Goal: Task Accomplishment & Management: Use online tool/utility

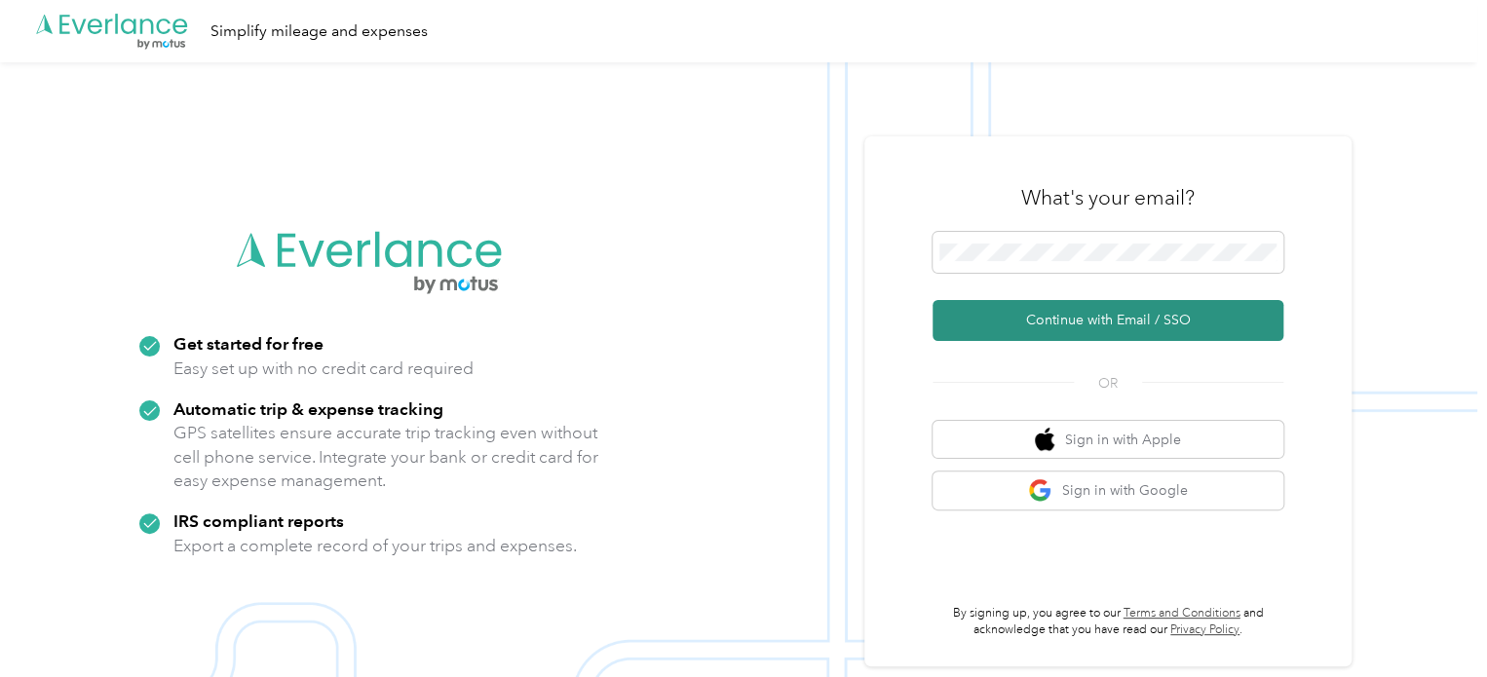
click at [1138, 315] on button "Continue with Email / SSO" at bounding box center [1108, 320] width 351 height 41
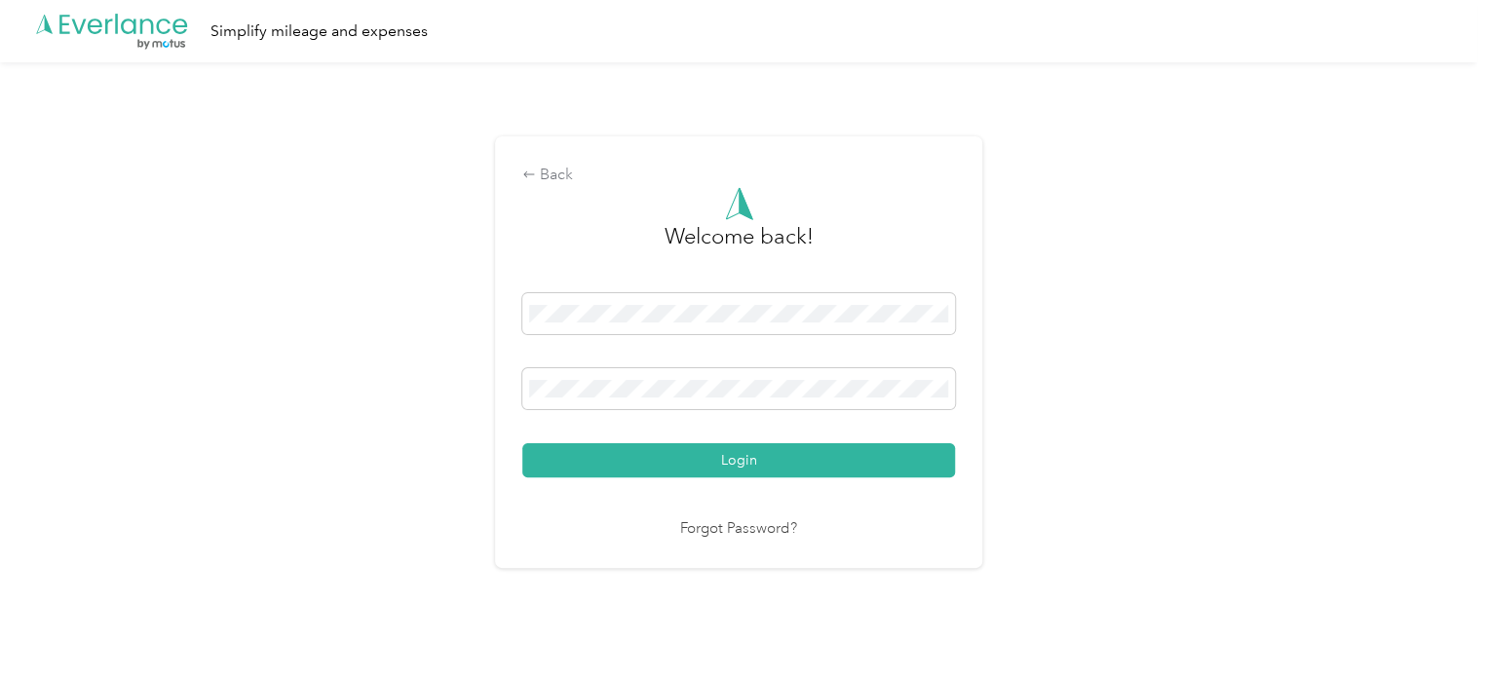
click at [555, 473] on button "Login" at bounding box center [738, 460] width 433 height 34
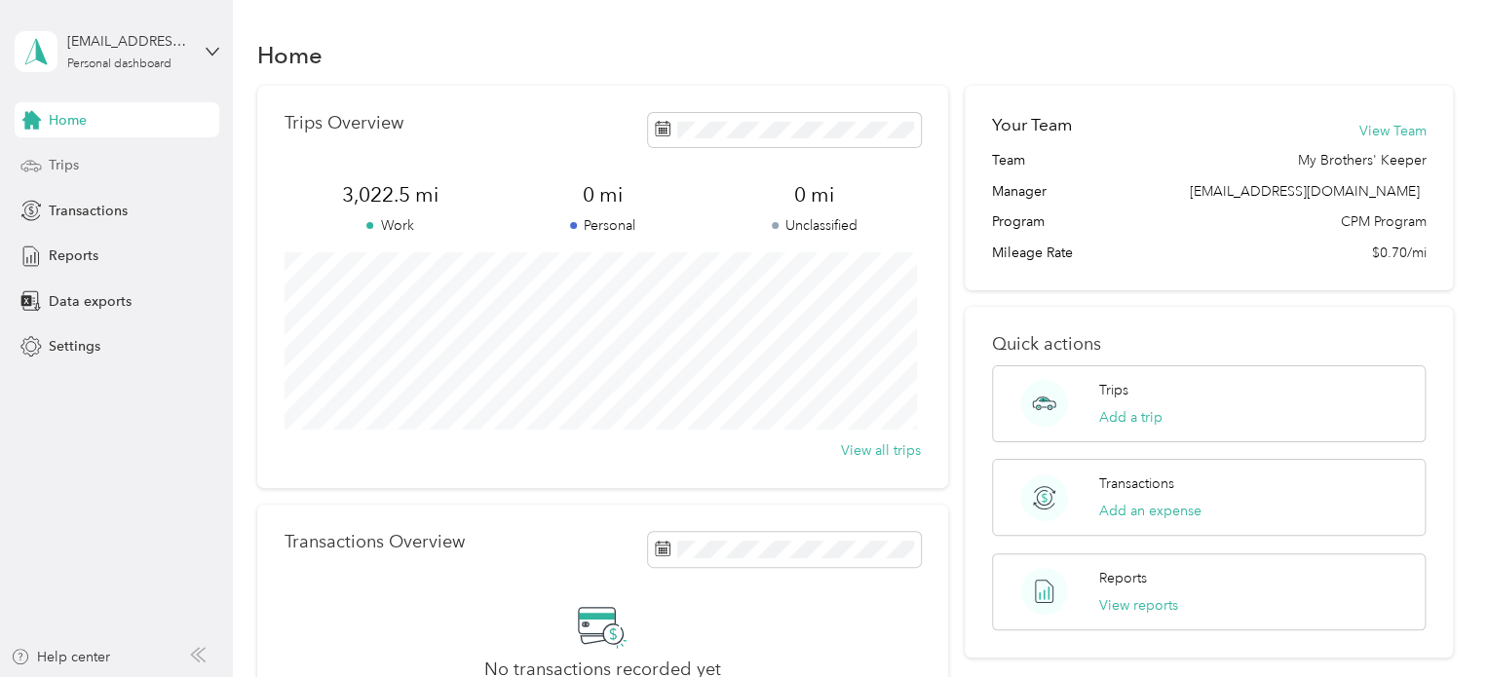
click at [57, 159] on span "Trips" at bounding box center [64, 165] width 30 height 20
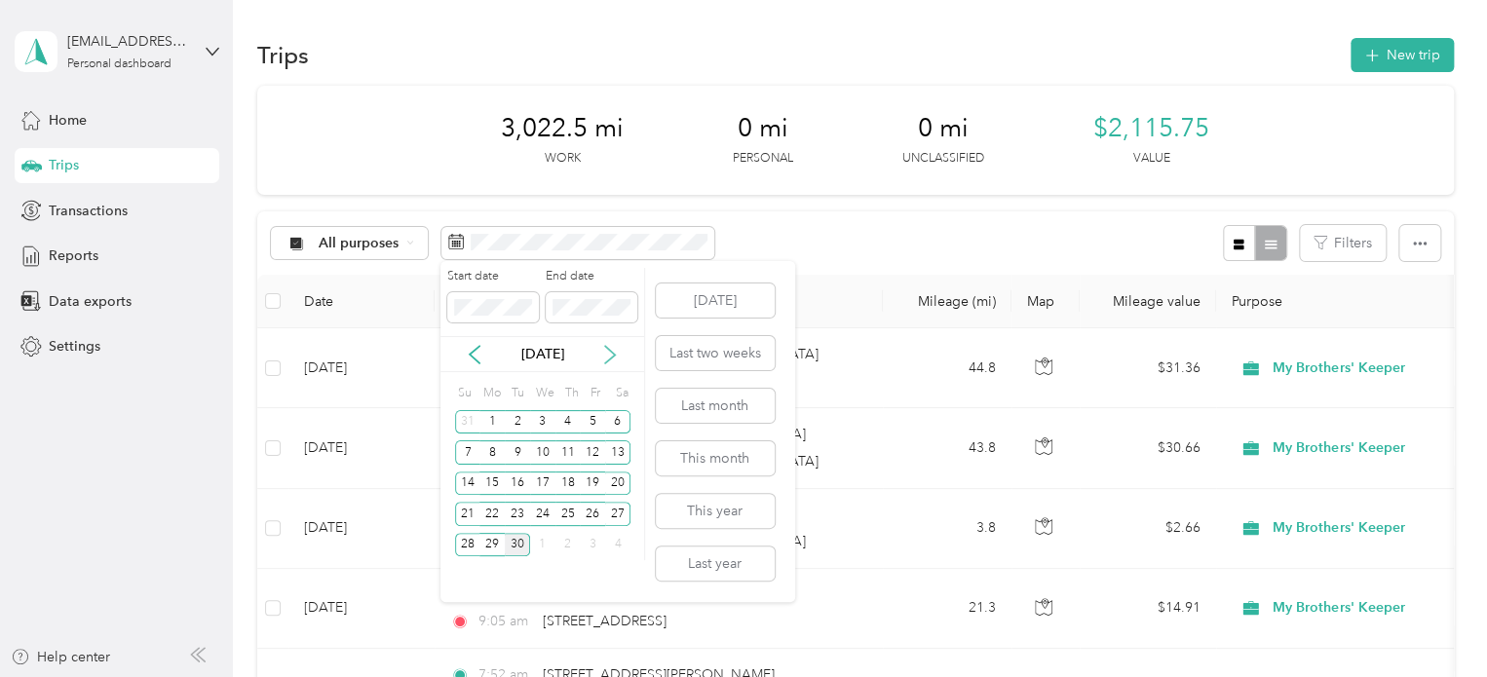
click at [609, 348] on icon at bounding box center [609, 354] width 19 height 19
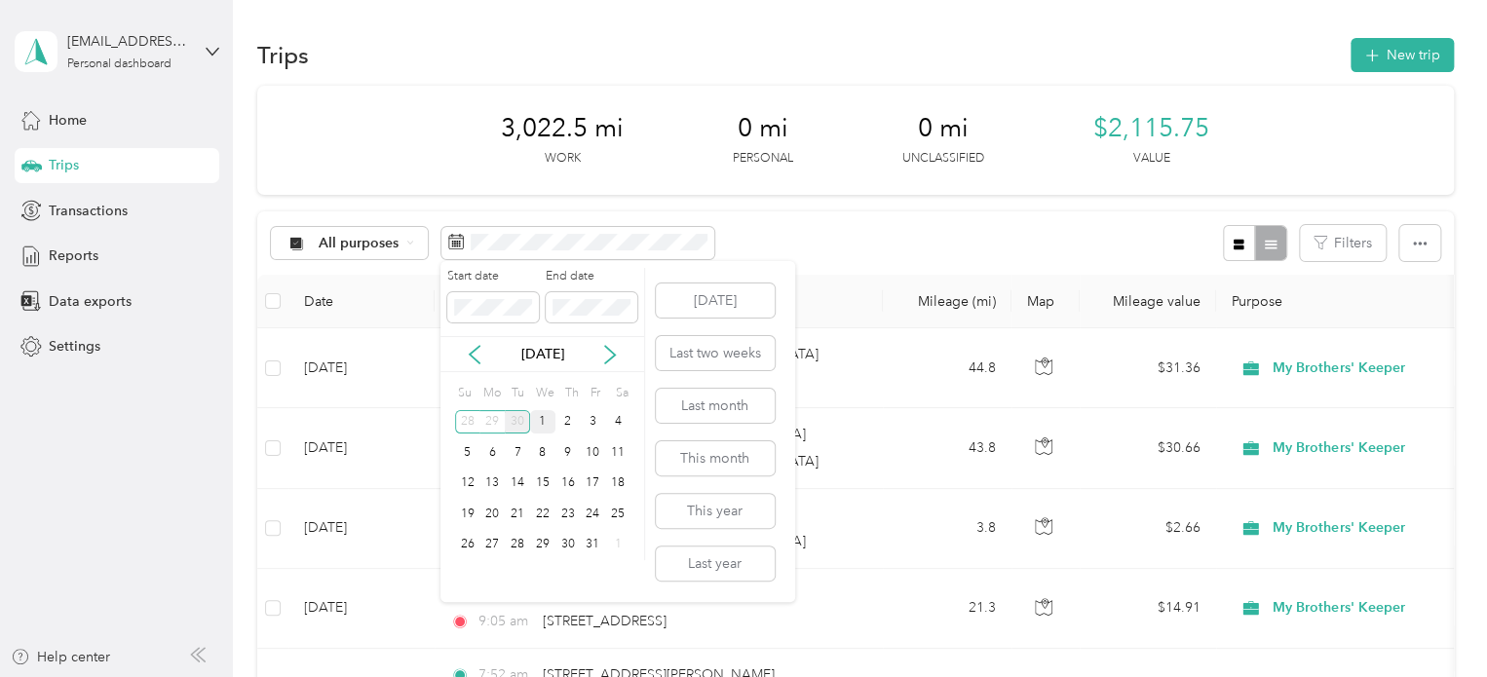
click at [537, 422] on div "1" at bounding box center [542, 422] width 25 height 24
click at [591, 552] on div "31" at bounding box center [592, 545] width 25 height 24
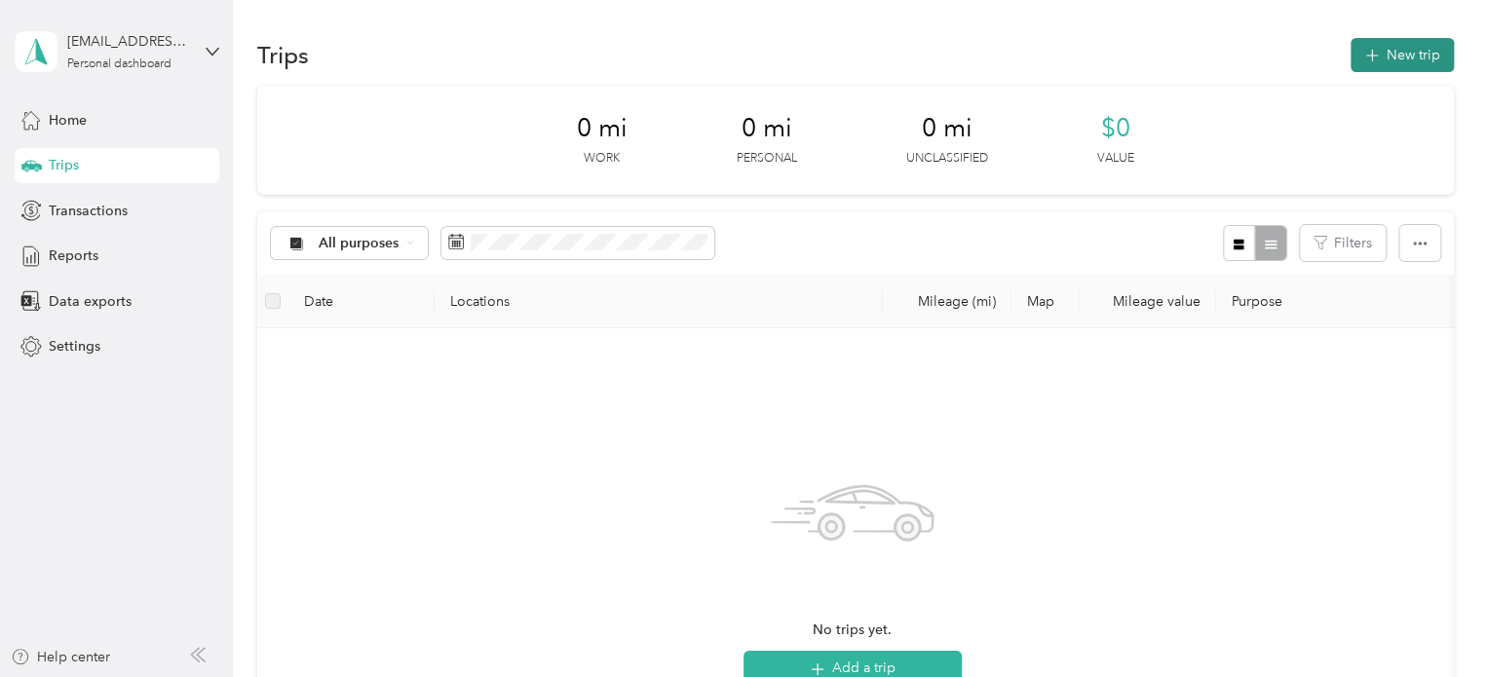
click at [1376, 63] on button "New trip" at bounding box center [1402, 55] width 103 height 34
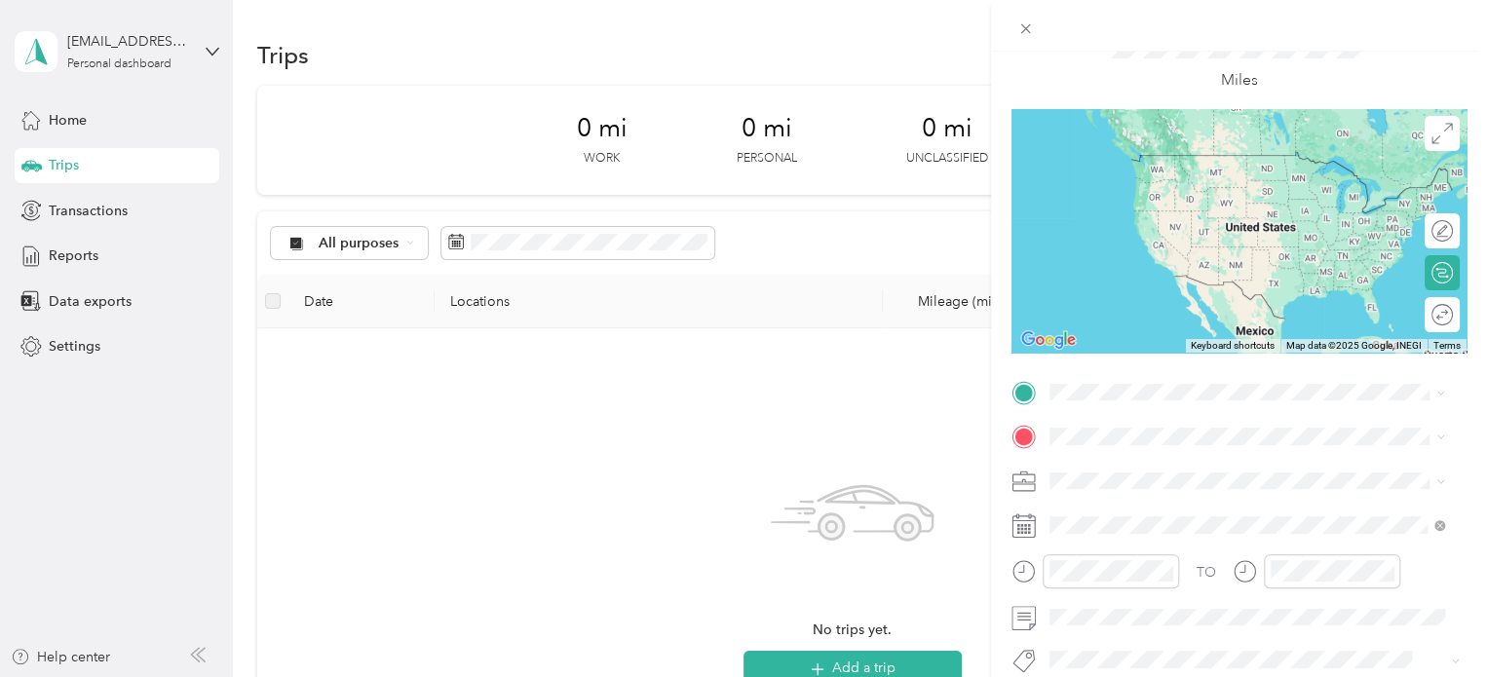
scroll to position [195, 0]
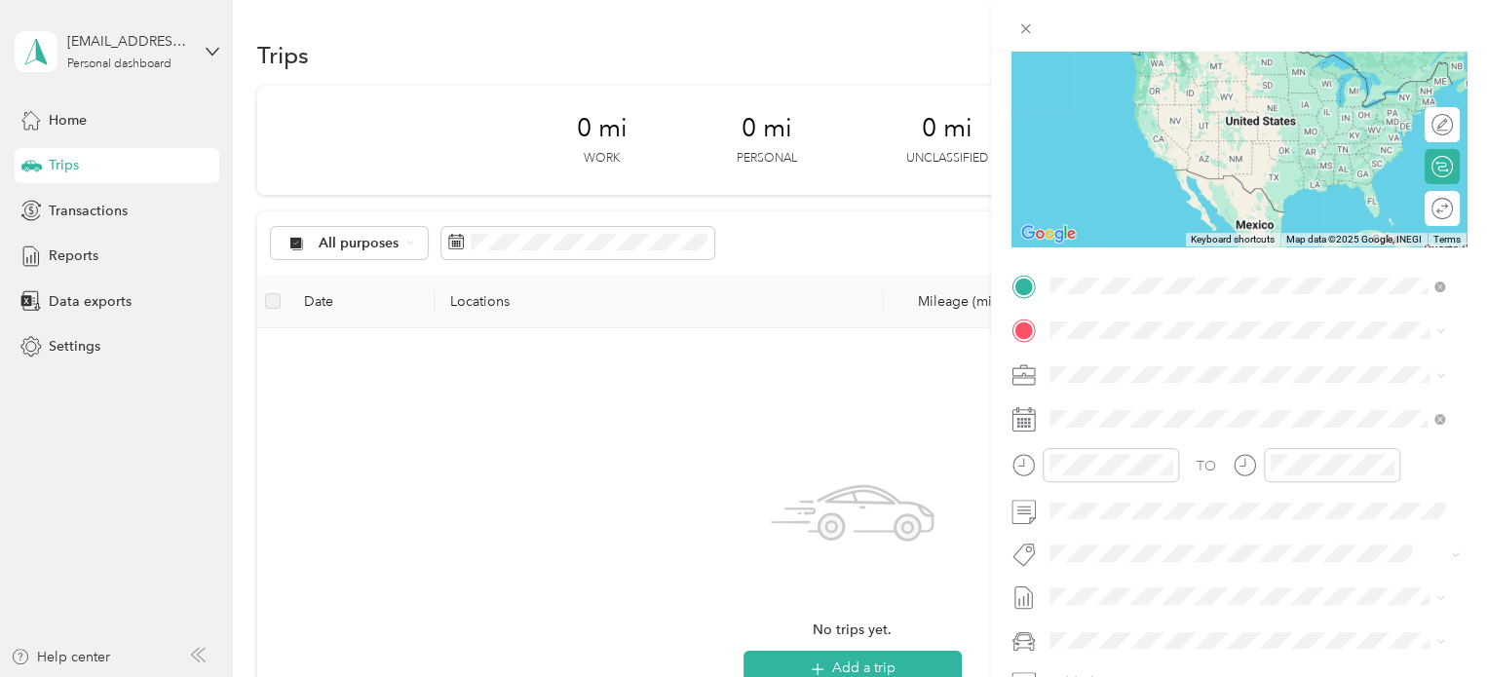
click at [1162, 365] on span "[STREET_ADDRESS][PERSON_NAME][US_STATE]" at bounding box center [1237, 357] width 303 height 18
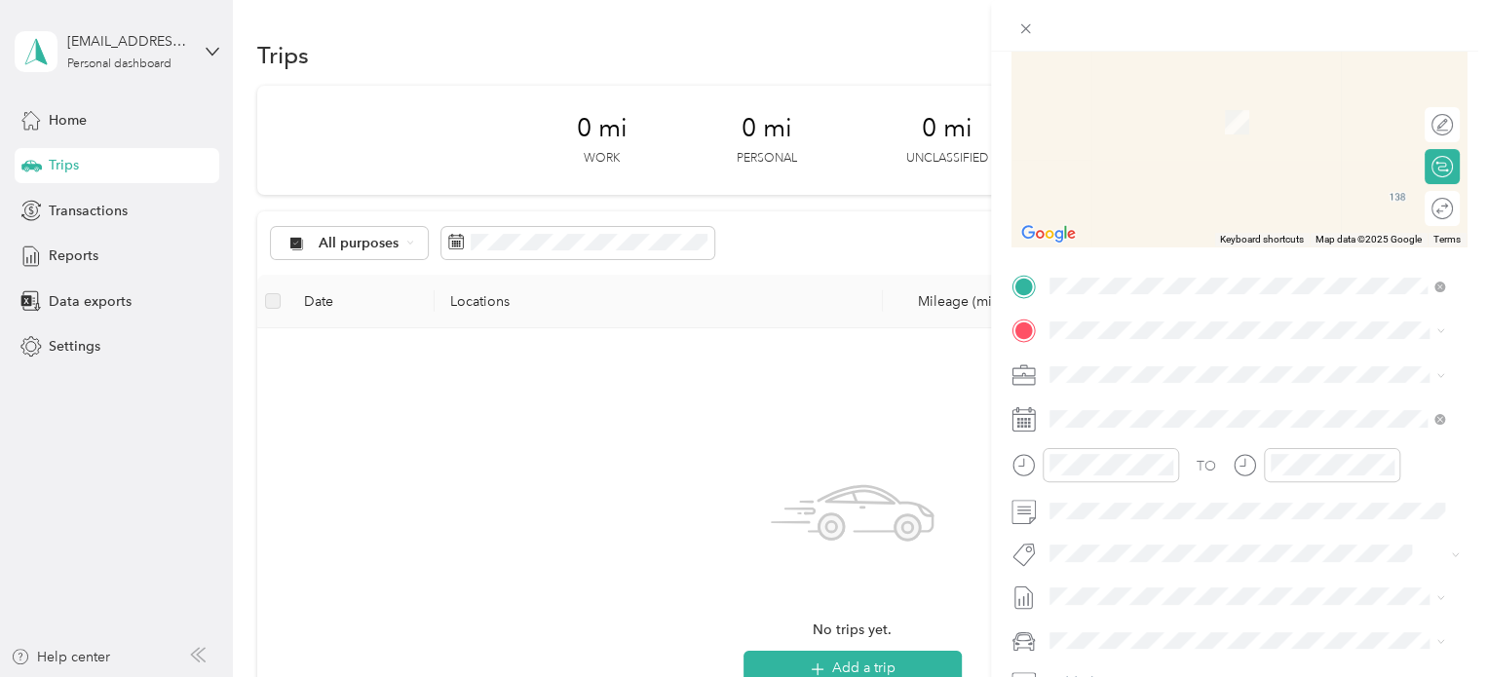
click at [1242, 394] on span "[STREET_ADDRESS][US_STATE]" at bounding box center [1183, 395] width 195 height 18
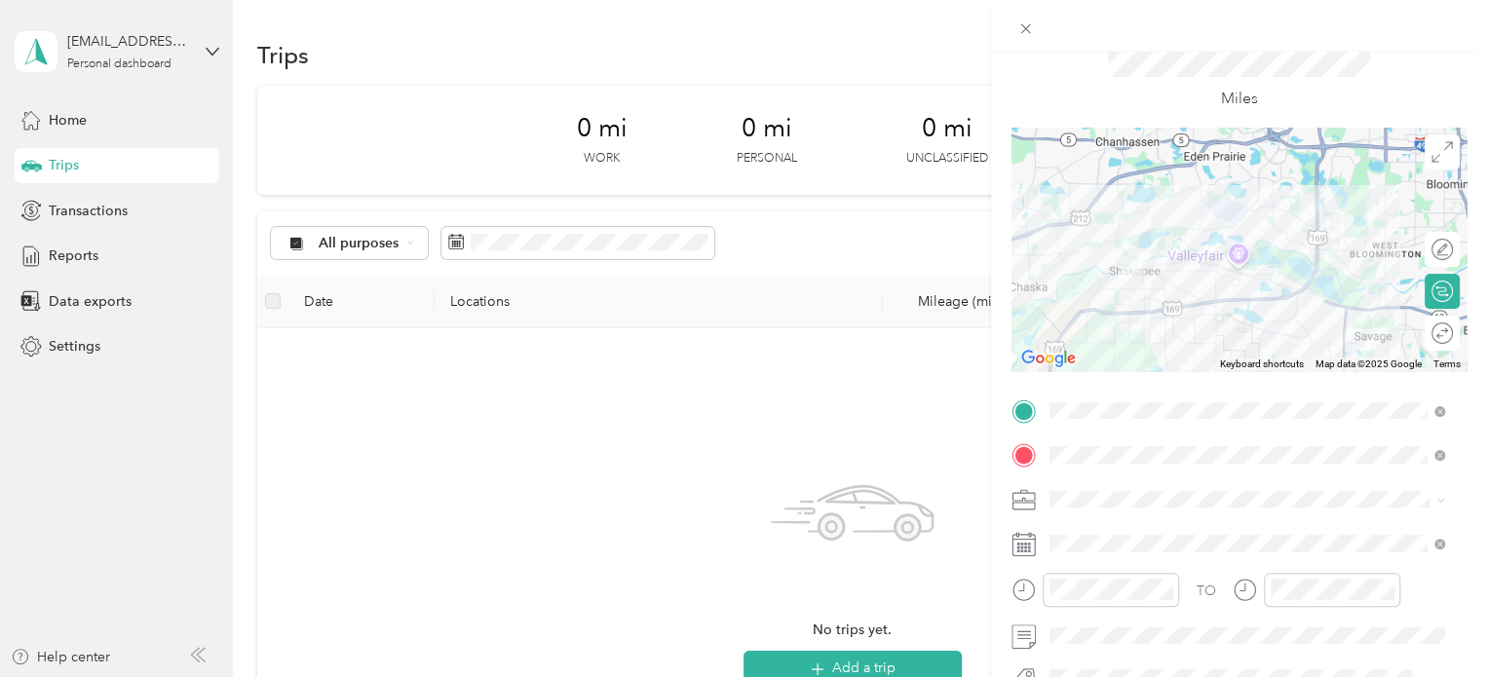
scroll to position [0, 0]
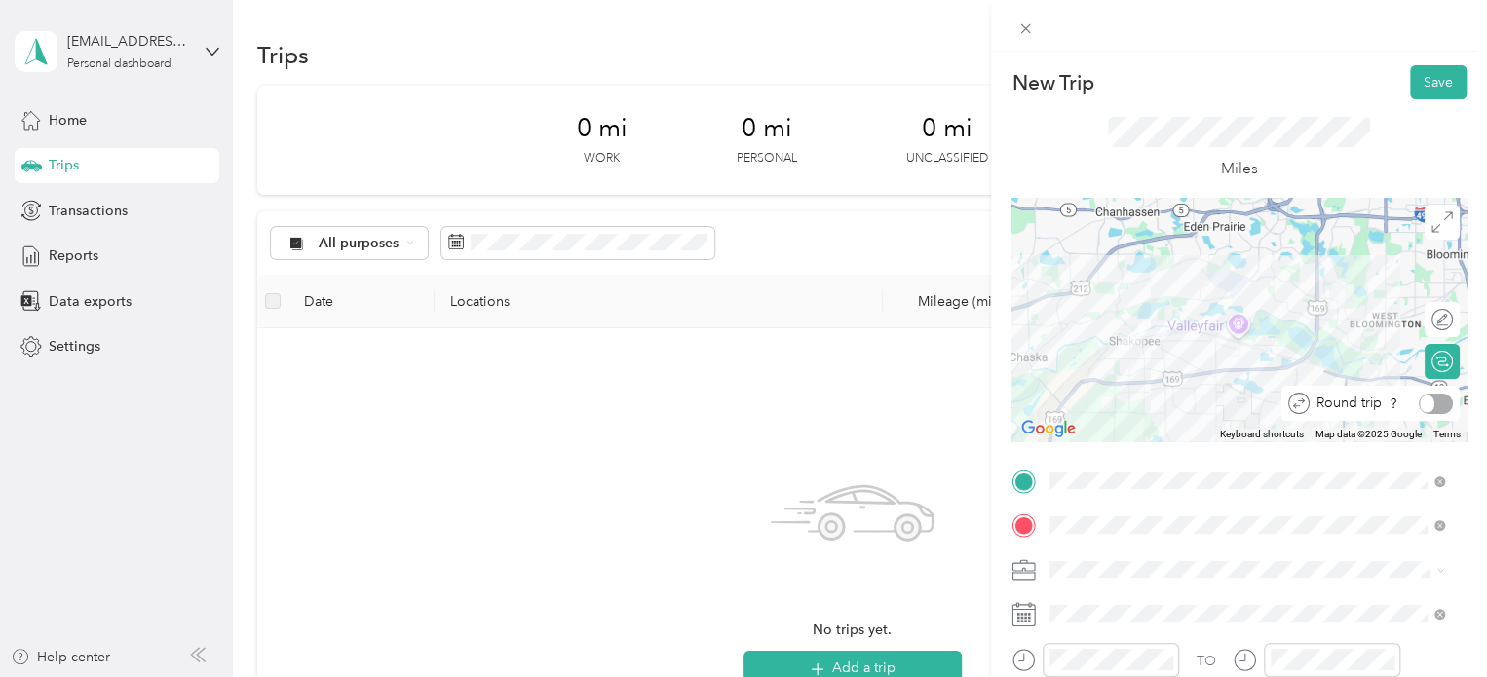
click at [1420, 404] on div at bounding box center [1436, 404] width 34 height 20
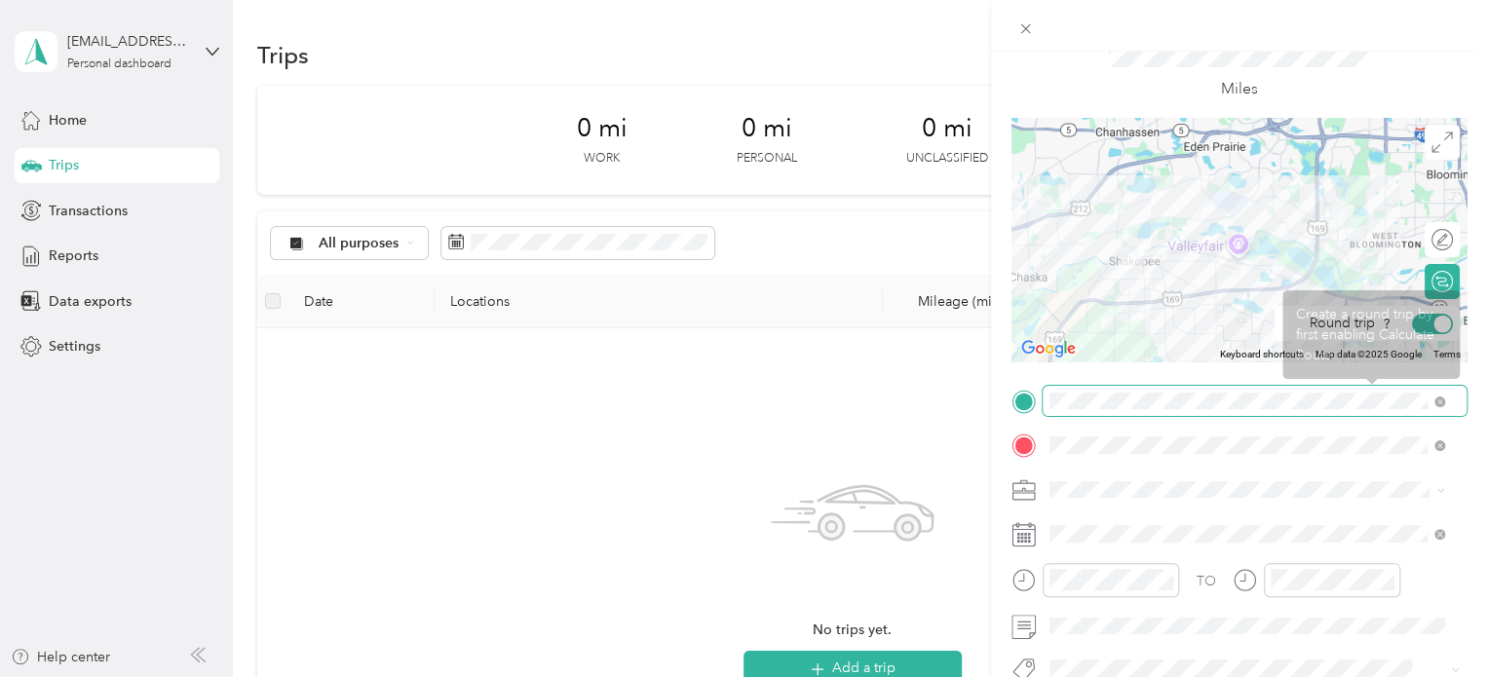
scroll to position [97, 0]
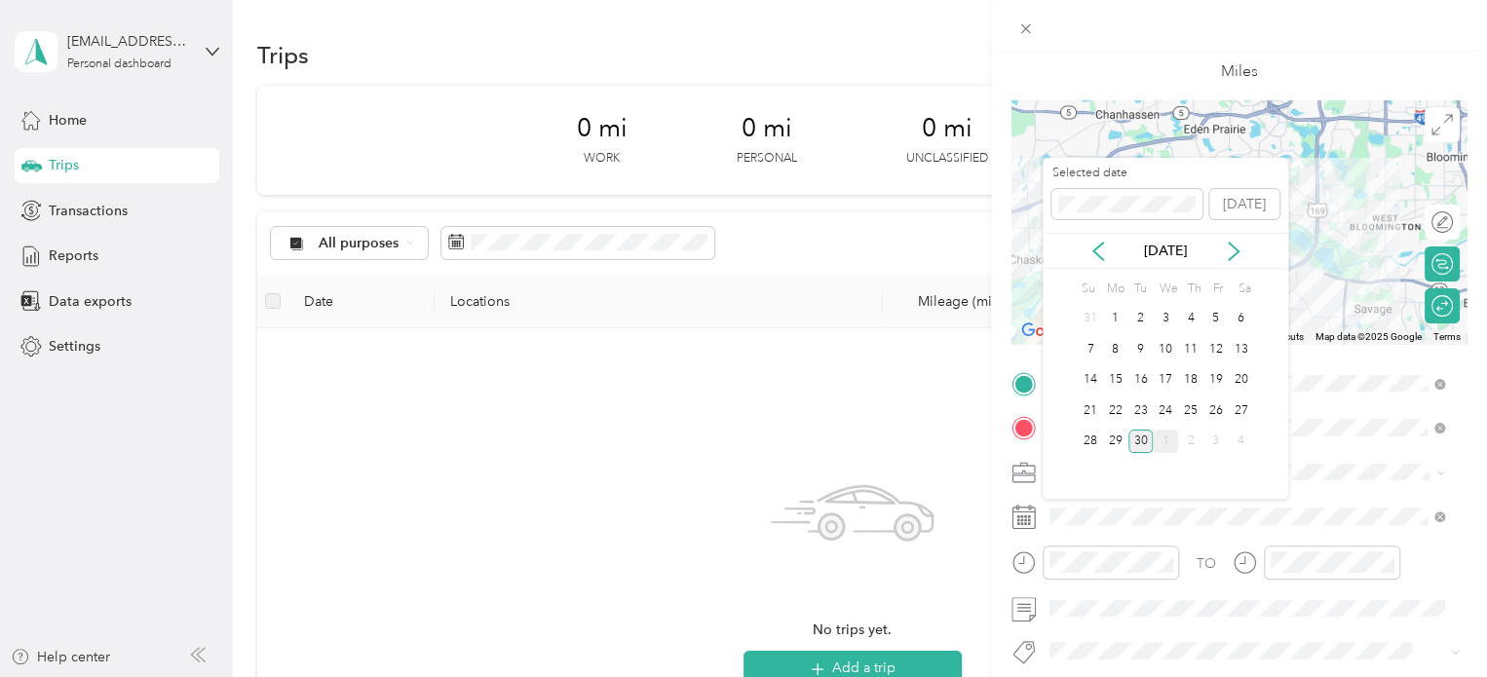
click at [1162, 436] on div "1" at bounding box center [1165, 442] width 25 height 24
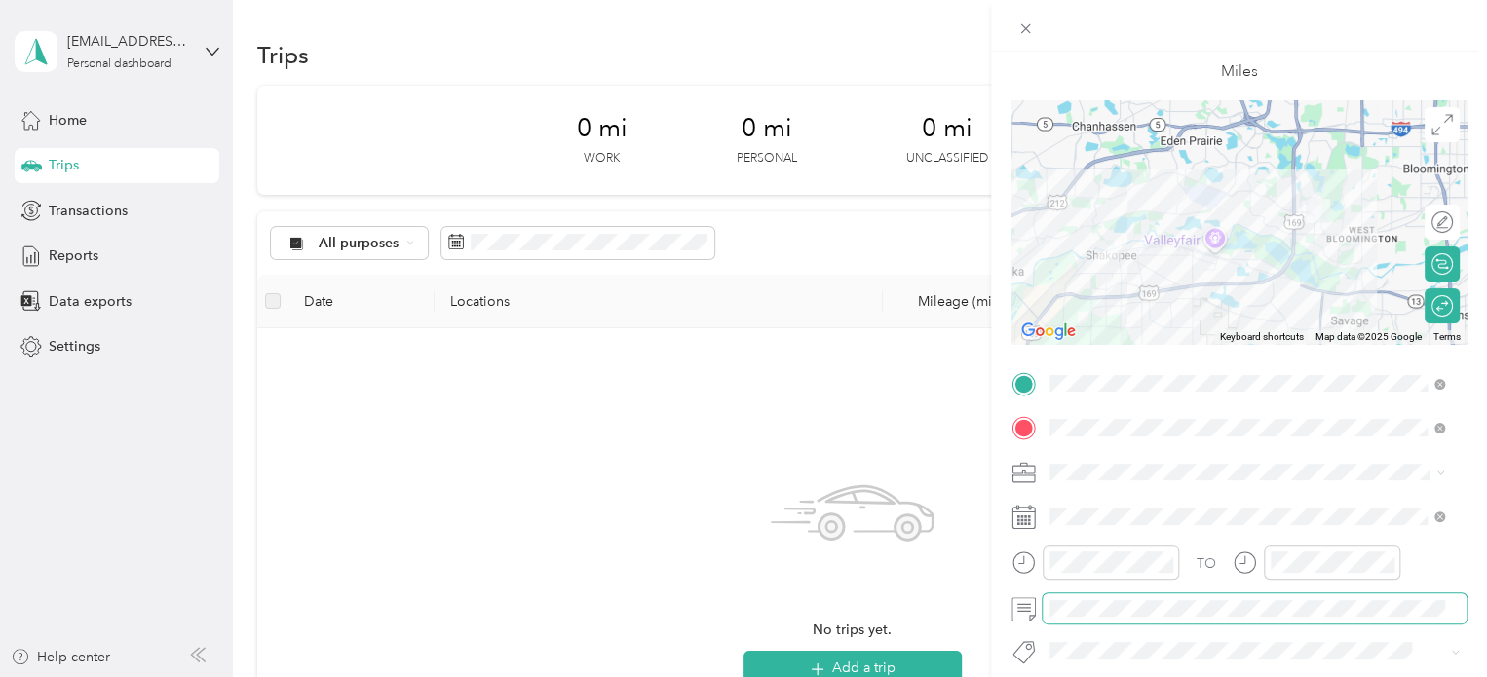
scroll to position [0, 0]
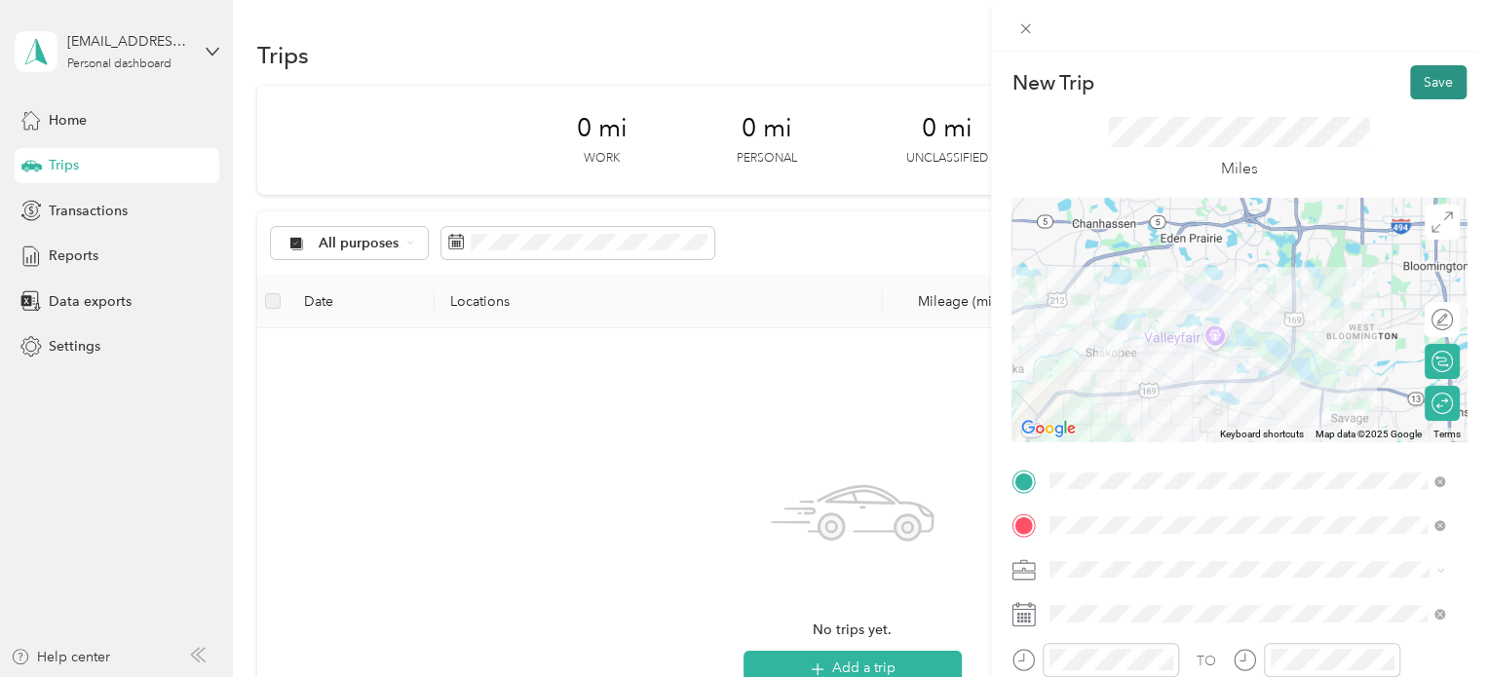
click at [1415, 75] on button "Save" at bounding box center [1438, 82] width 57 height 34
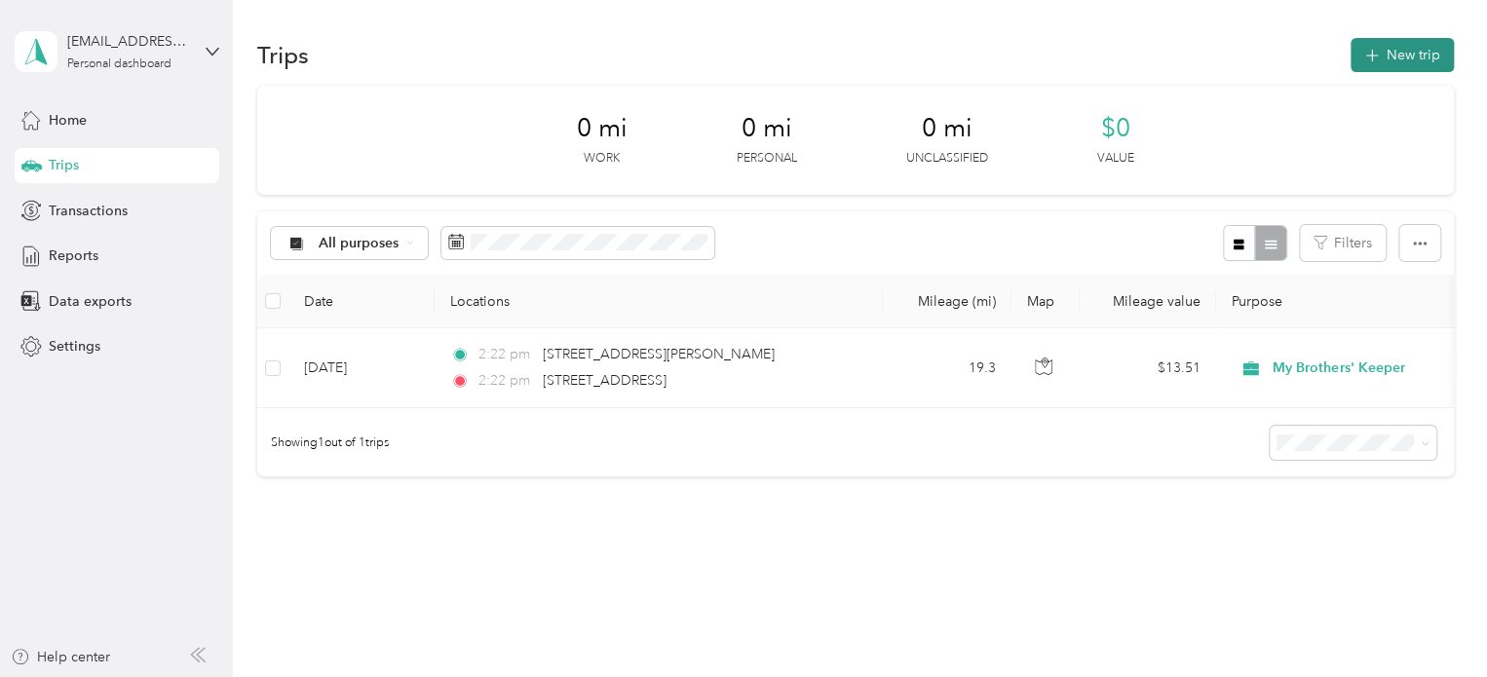
click at [1398, 52] on button "New trip" at bounding box center [1402, 55] width 103 height 34
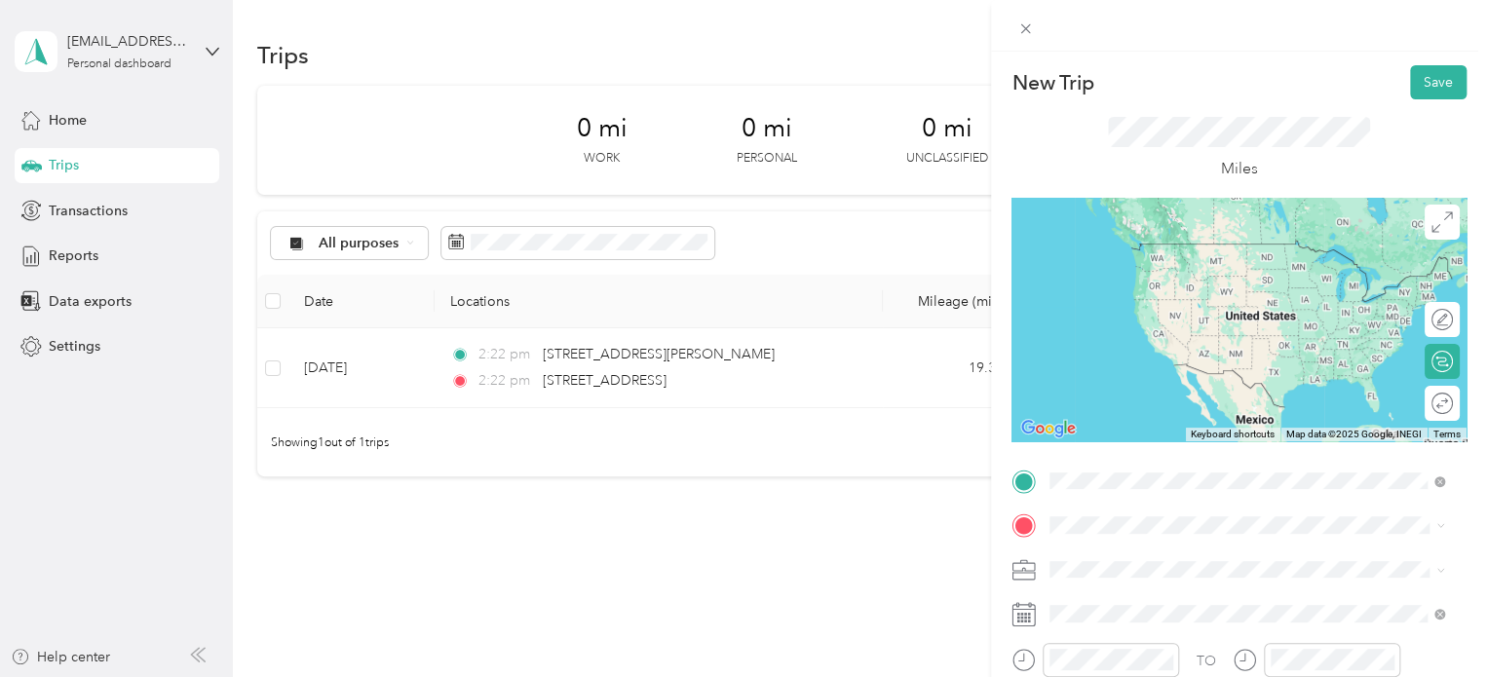
click at [1192, 252] on span "[STREET_ADDRESS][PERSON_NAME][US_STATE]" at bounding box center [1237, 244] width 303 height 18
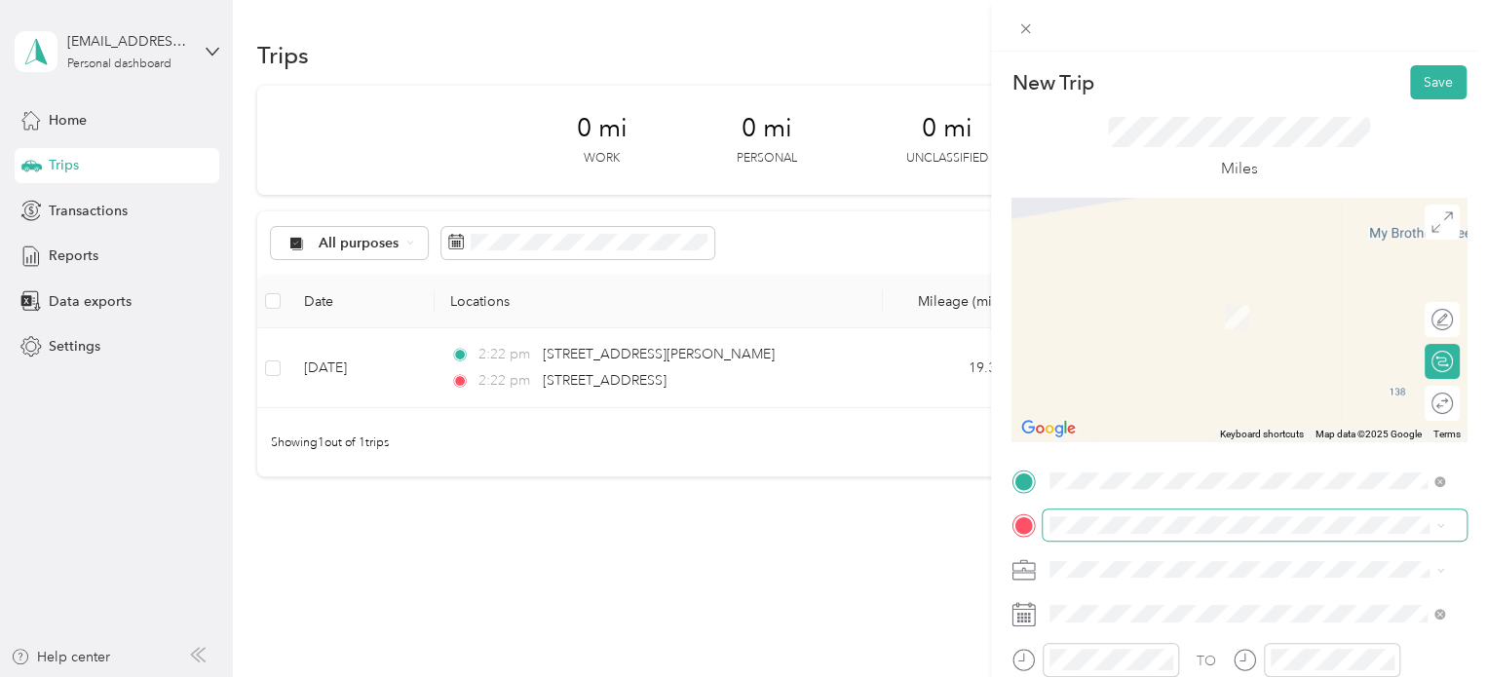
click at [1294, 535] on span at bounding box center [1255, 525] width 424 height 31
click at [1220, 297] on span "[STREET_ADDRESS][US_STATE]" at bounding box center [1183, 289] width 195 height 18
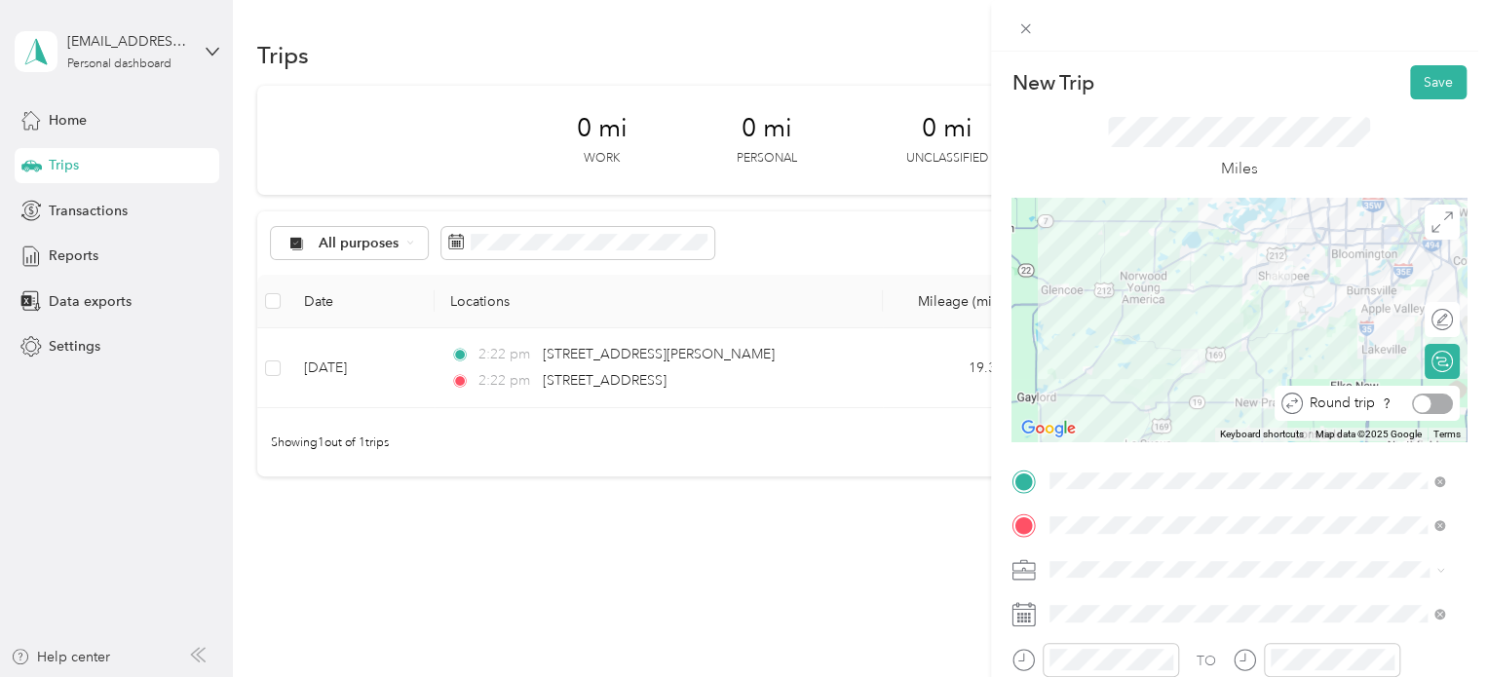
click at [1428, 408] on div at bounding box center [1432, 404] width 41 height 20
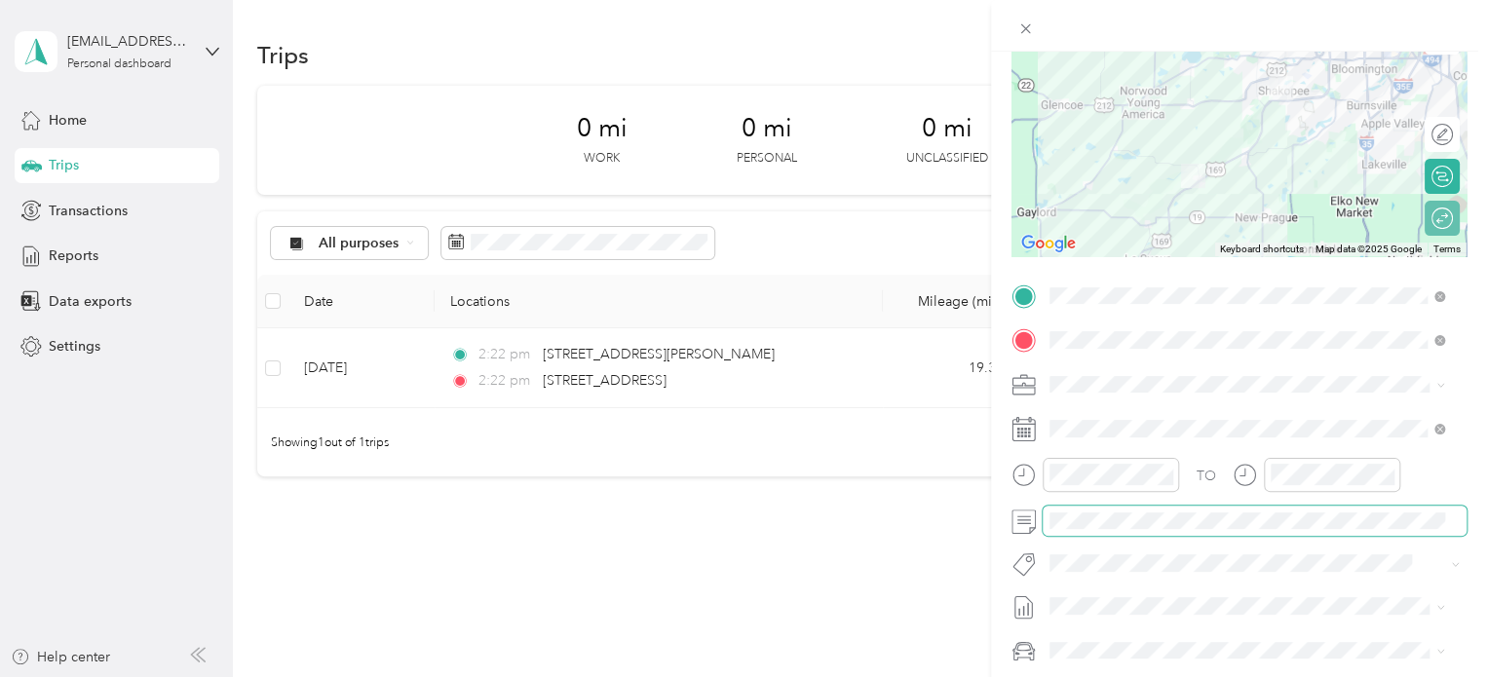
scroll to position [195, 0]
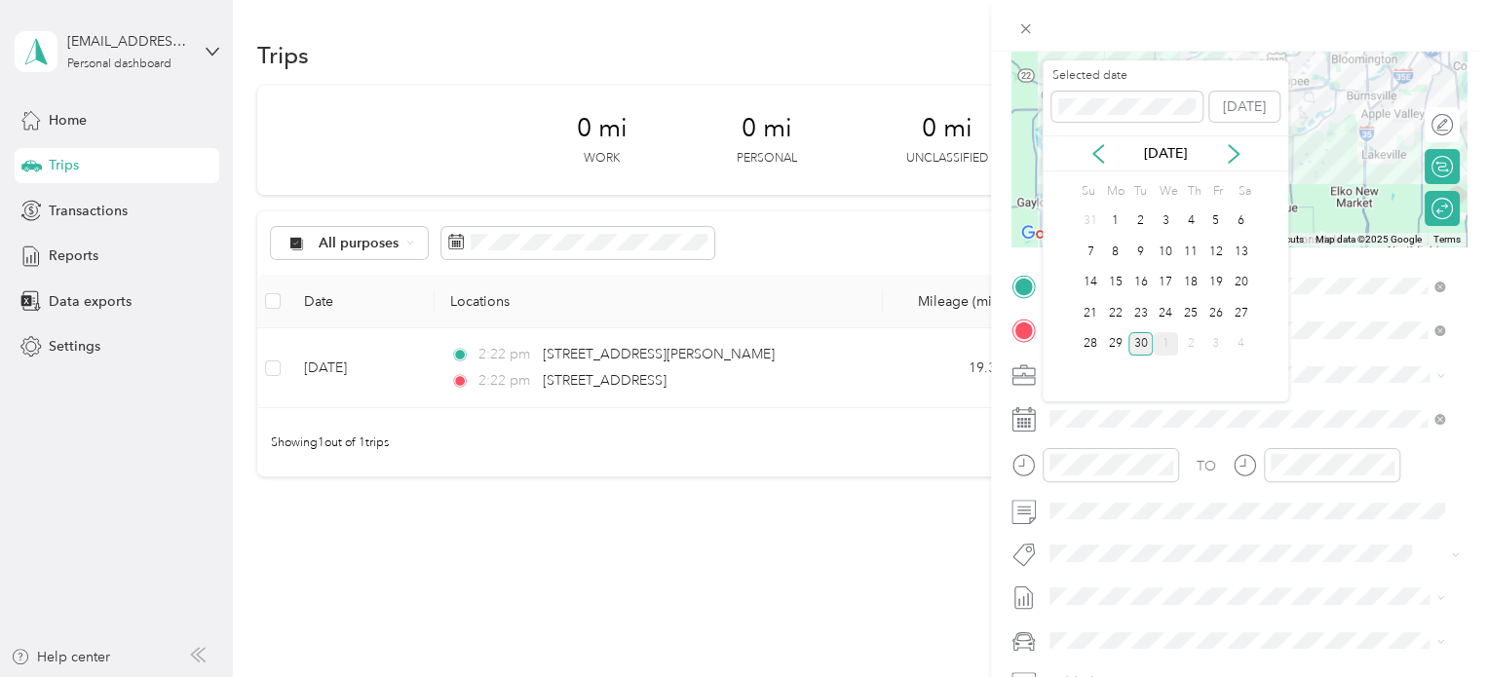
click at [1165, 342] on div "1" at bounding box center [1165, 344] width 25 height 24
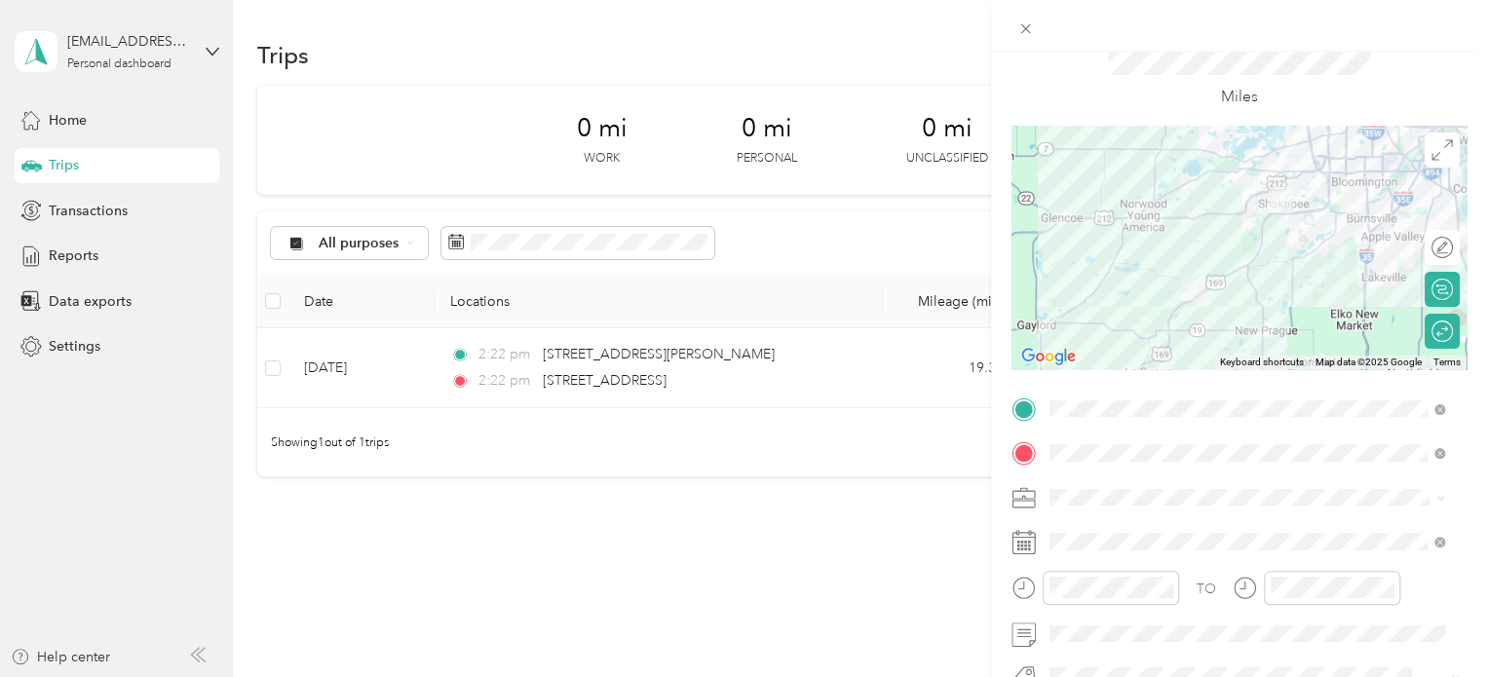
scroll to position [0, 0]
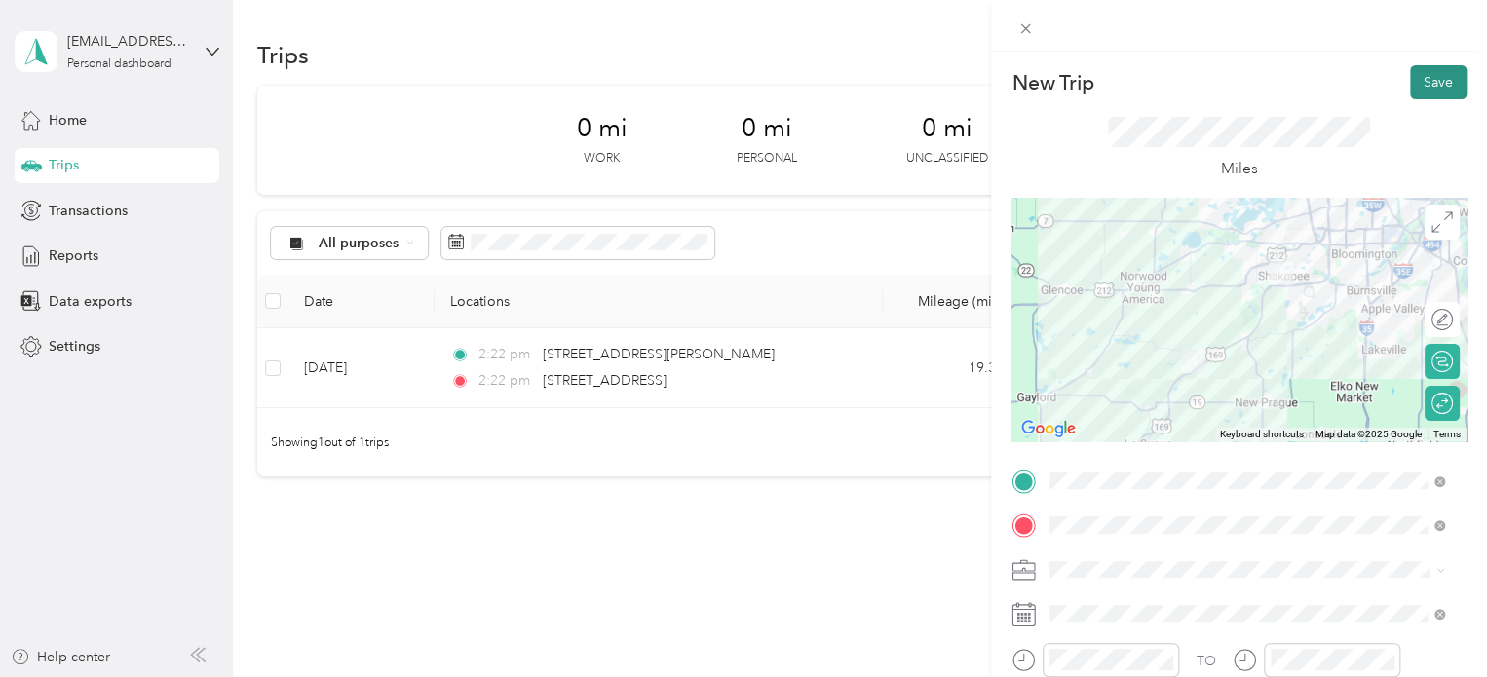
click at [1413, 89] on button "Save" at bounding box center [1438, 82] width 57 height 34
